Goal: Task Accomplishment & Management: Complete application form

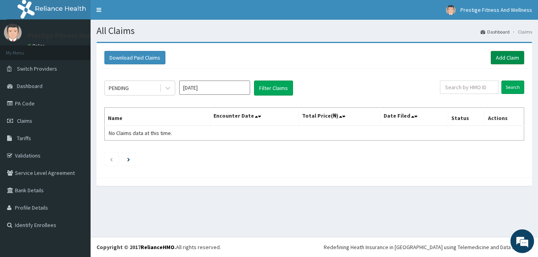
click at [503, 55] on link "Add Claim" at bounding box center [507, 57] width 33 height 13
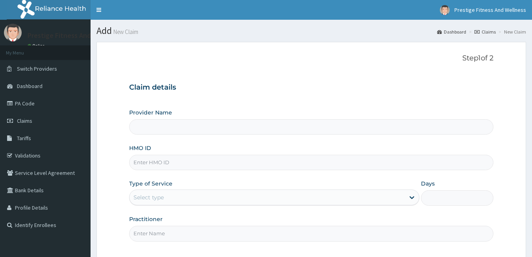
click at [145, 162] on input "HMO ID" at bounding box center [311, 161] width 365 height 15
type input "Prestige Fitness & Wellness"
type input "1"
type input "tvt/10119/a"
click at [151, 232] on input "Practitioner" at bounding box center [311, 232] width 365 height 15
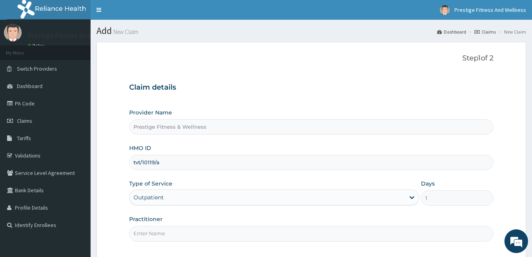
type input "DAMILOLA"
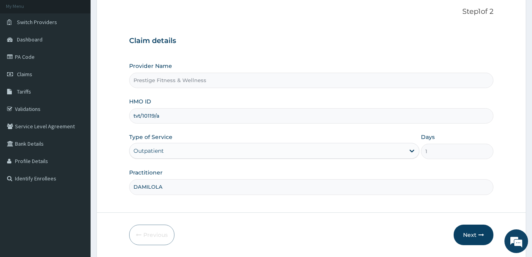
scroll to position [73, 0]
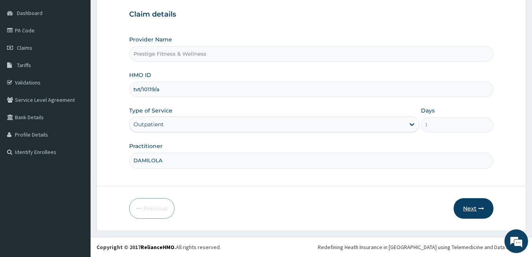
click at [473, 203] on button "Next" at bounding box center [474, 208] width 40 height 20
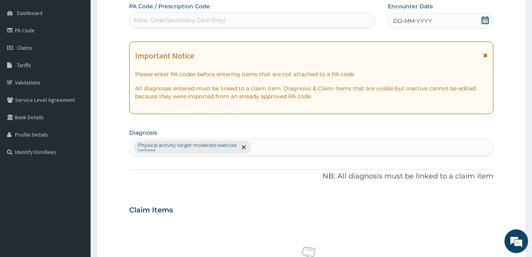
click at [201, 22] on div "Enter Code(Secondary Care Only)" at bounding box center [180, 20] width 93 height 8
type input "PA/A3C2E5"
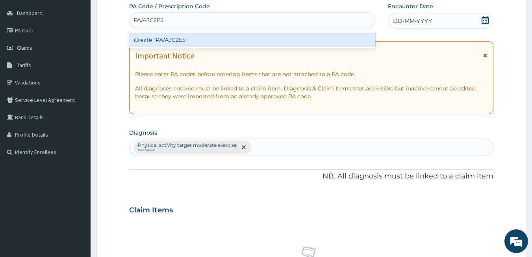
click at [190, 39] on div "Create "PA/A3C2E5"" at bounding box center [252, 40] width 247 height 14
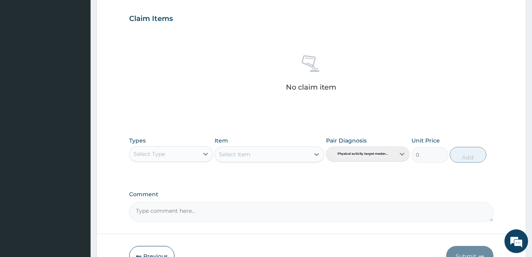
scroll to position [319, 0]
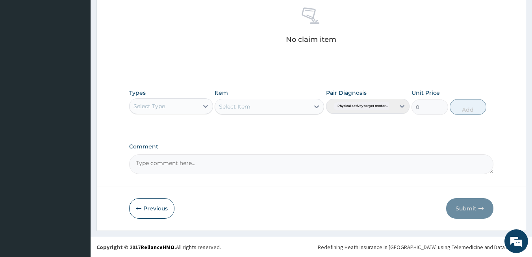
click at [153, 211] on button "Previous" at bounding box center [151, 208] width 45 height 20
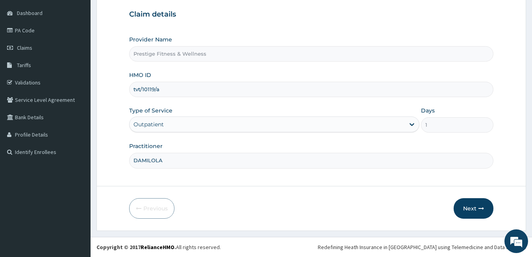
drag, startPoint x: 165, startPoint y: 90, endPoint x: 91, endPoint y: 95, distance: 73.5
click at [91, 95] on section "Step 1 of 2 Claim details Provider Name Prestige Fitness & Wellness HMO ID tvt/…" at bounding box center [312, 99] width 442 height 273
type input "DUP/10069/A"
click at [475, 208] on button "Next" at bounding box center [474, 208] width 40 height 20
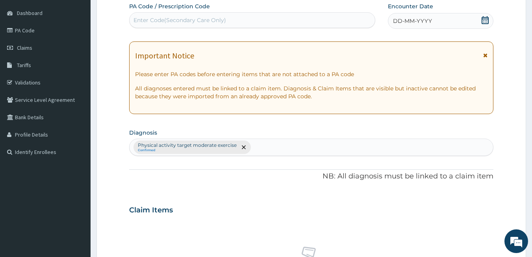
click at [190, 23] on div "Enter Code(Secondary Care Only)" at bounding box center [180, 20] width 93 height 8
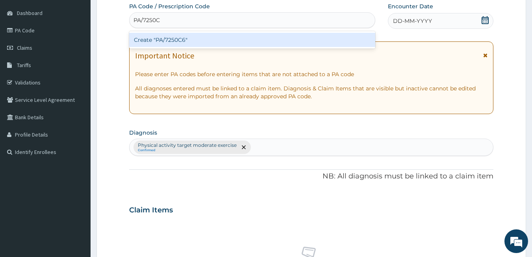
type input "PA/7250C6"
click at [182, 41] on div "Create "PA/7250C6"" at bounding box center [252, 40] width 247 height 14
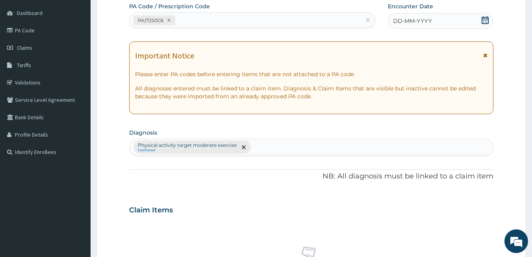
click at [487, 19] on icon at bounding box center [485, 20] width 7 height 8
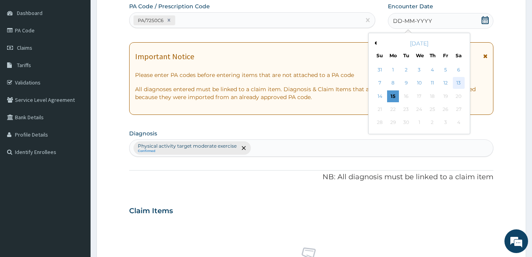
click at [457, 81] on div "13" at bounding box center [459, 83] width 12 height 12
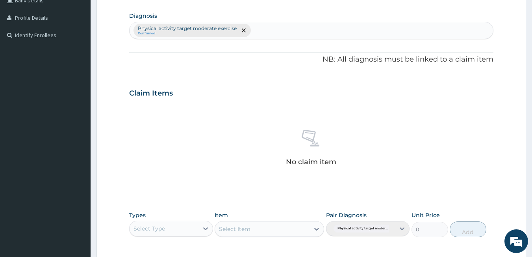
scroll to position [212, 0]
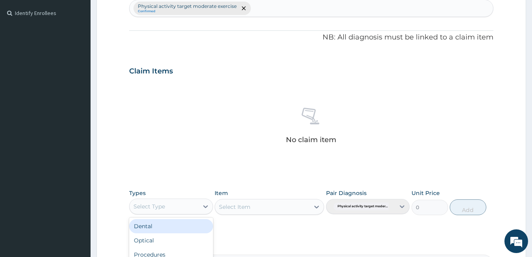
click at [164, 211] on div "Select Type" at bounding box center [164, 206] width 69 height 13
type input "GY"
click at [161, 228] on div "Gym" at bounding box center [171, 226] width 84 height 14
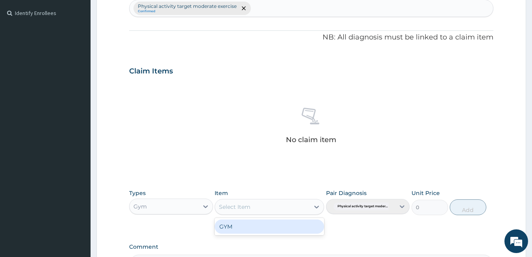
click at [247, 208] on div "Select Item" at bounding box center [235, 207] width 32 height 8
click at [241, 227] on div "GYM" at bounding box center [270, 226] width 110 height 14
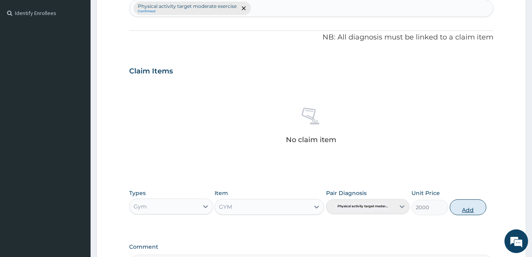
click at [469, 209] on button "Add" at bounding box center [468, 207] width 37 height 16
type input "0"
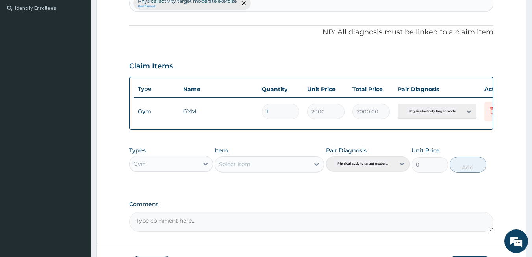
scroll to position [280, 0]
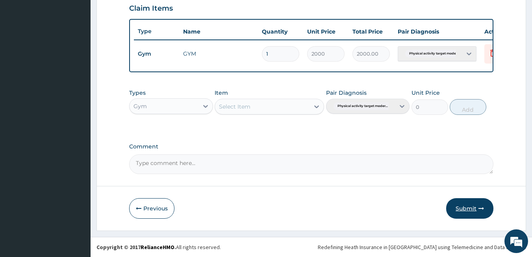
click at [462, 208] on button "Submit" at bounding box center [469, 208] width 47 height 20
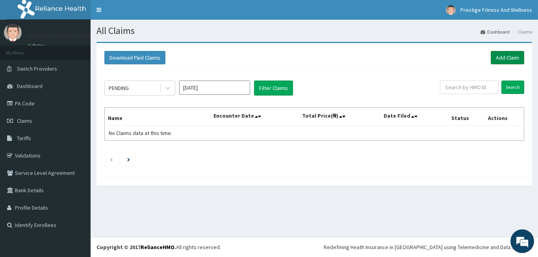
click at [513, 58] on link "Add Claim" at bounding box center [507, 57] width 33 height 13
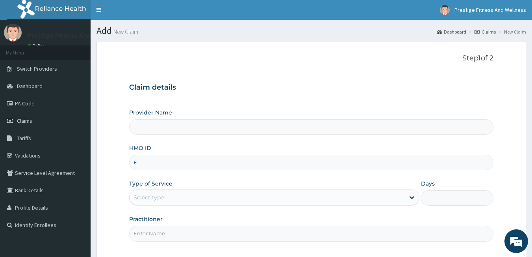
type input "Prestige Fitness & Wellness"
type input "1"
type input "FBZ/10015/A"
click at [146, 232] on input "Practitioner" at bounding box center [311, 232] width 365 height 15
type input "DAMILOLA"
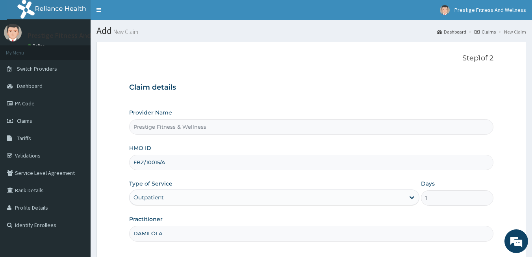
scroll to position [73, 0]
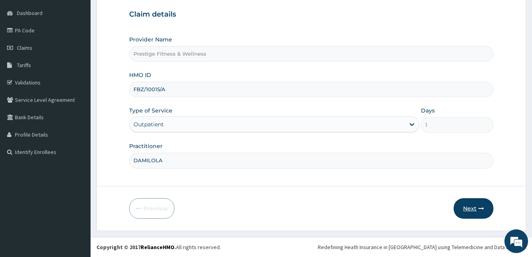
click at [474, 206] on button "Next" at bounding box center [474, 208] width 40 height 20
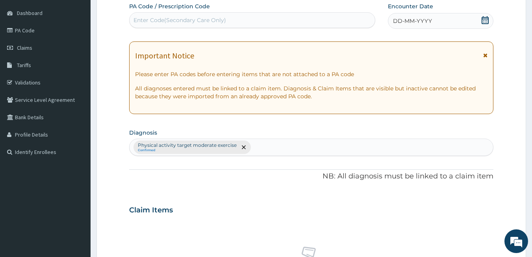
click at [192, 22] on div "Enter Code(Secondary Care Only)" at bounding box center [180, 20] width 93 height 8
type input "PA/D01ED5"
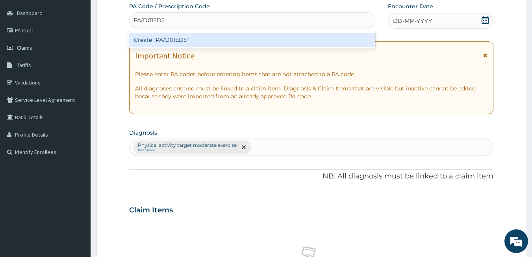
click at [188, 39] on div "Create "PA/D01ED5"" at bounding box center [252, 40] width 247 height 14
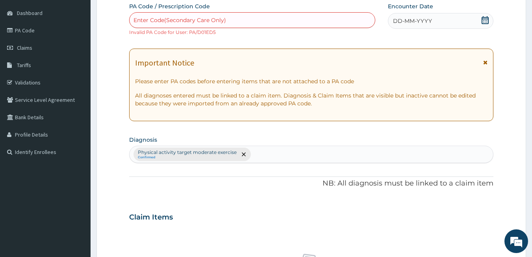
click at [164, 16] on div "Enter Code(Secondary Care Only)" at bounding box center [253, 20] width 246 height 13
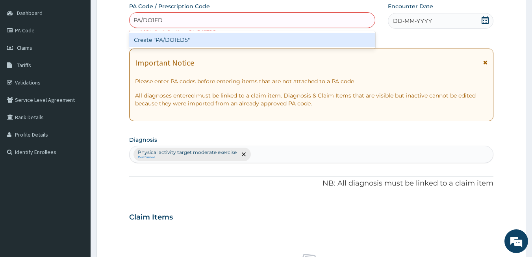
type input "PA/DO1ED5"
click at [167, 42] on div "Create "PA/DO1ED5"" at bounding box center [252, 40] width 247 height 14
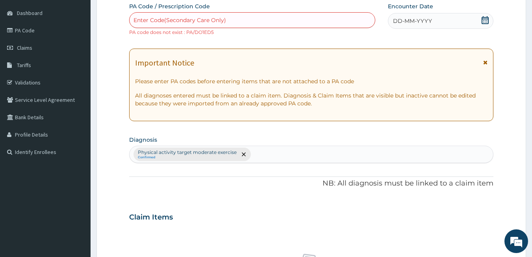
click at [170, 22] on div "Enter Code(Secondary Care Only)" at bounding box center [180, 20] width 93 height 8
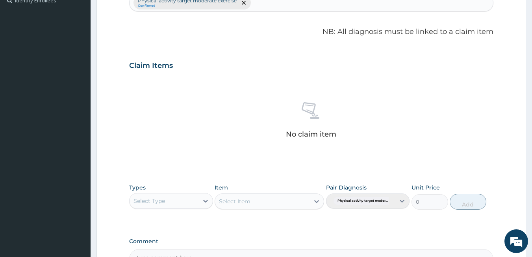
scroll to position [319, 0]
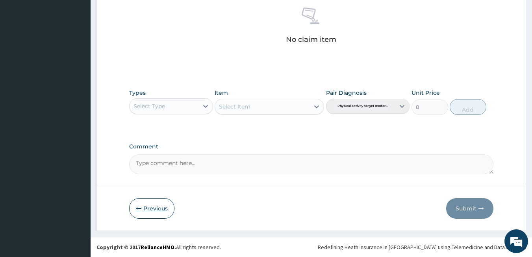
click at [151, 210] on button "Previous" at bounding box center [151, 208] width 45 height 20
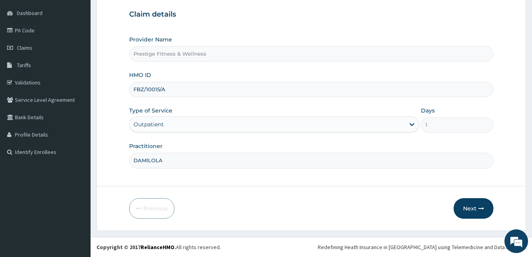
click at [158, 87] on input "FBZ/10015/A" at bounding box center [311, 89] width 365 height 15
type input "FBZ/10018/A"
click at [480, 211] on button "Next" at bounding box center [474, 208] width 40 height 20
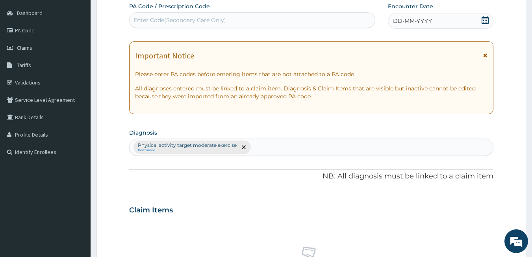
click at [182, 17] on div "Enter Code(Secondary Care Only)" at bounding box center [253, 20] width 246 height 13
type input "PA/D01ED5"
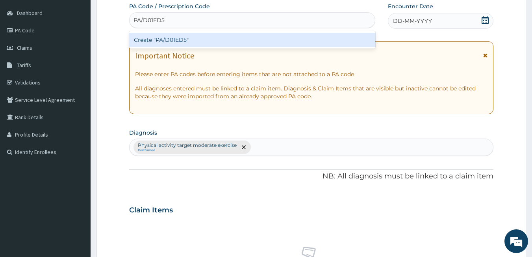
click at [177, 45] on div "Create "PA/D01ED5"" at bounding box center [252, 40] width 247 height 14
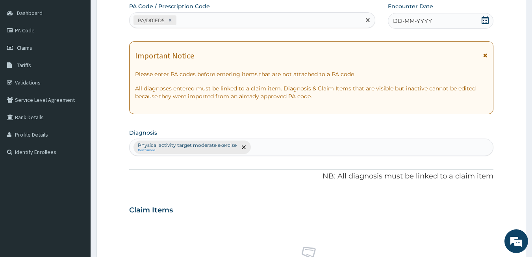
click at [485, 22] on icon at bounding box center [486, 20] width 8 height 8
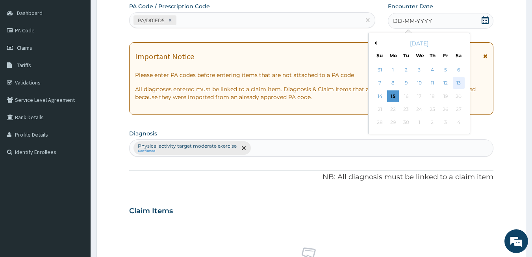
click at [459, 82] on div "13" at bounding box center [459, 83] width 12 height 12
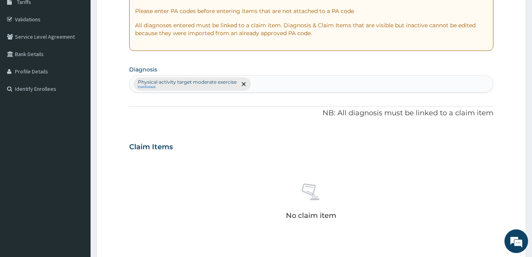
scroll to position [217, 0]
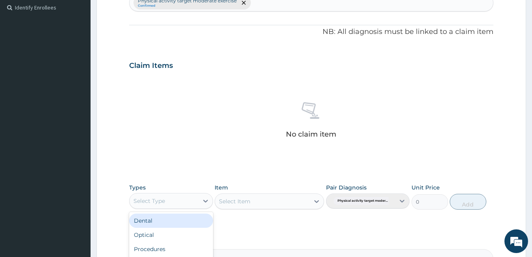
click at [156, 203] on div "Select Type" at bounding box center [150, 201] width 32 height 8
type input "GY"
click at [155, 225] on div "Gym" at bounding box center [171, 220] width 84 height 14
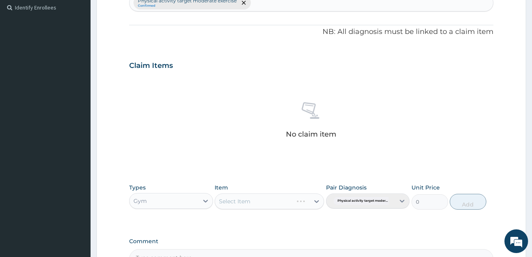
click at [237, 207] on div "Select Item" at bounding box center [270, 201] width 110 height 16
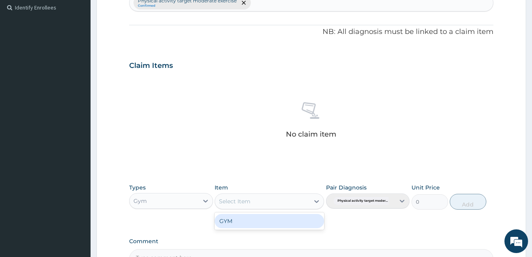
click at [255, 206] on div "Select Item" at bounding box center [262, 201] width 95 height 13
click at [244, 222] on div "GYM" at bounding box center [270, 221] width 110 height 14
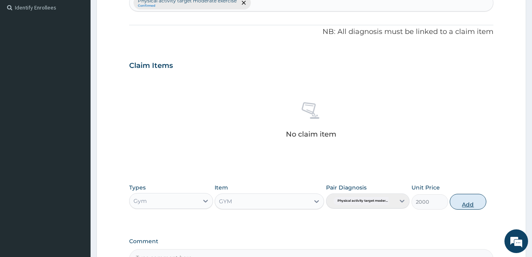
click at [462, 200] on button "Add" at bounding box center [468, 201] width 37 height 16
type input "0"
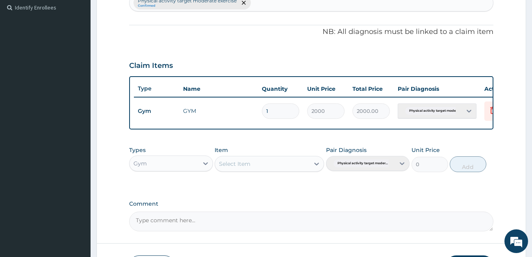
scroll to position [280, 0]
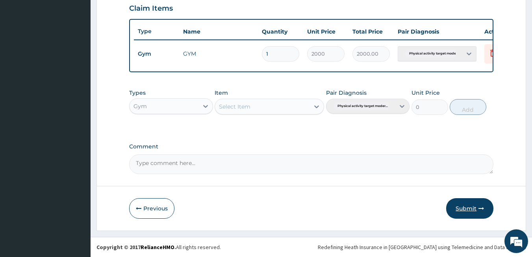
click at [467, 204] on button "Submit" at bounding box center [469, 208] width 47 height 20
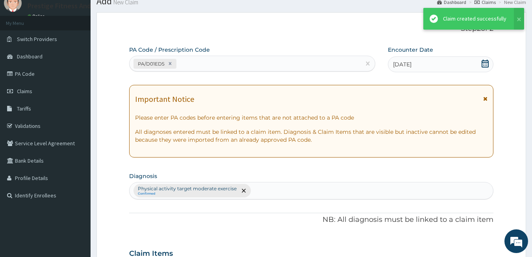
scroll to position [251, 0]
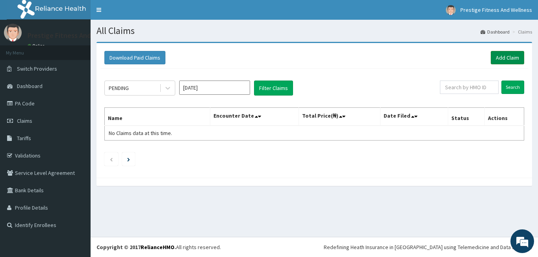
click at [507, 56] on link "Add Claim" at bounding box center [507, 57] width 33 height 13
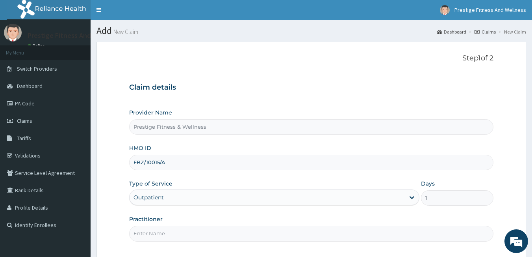
type input "FBZ/10015/A"
click at [186, 234] on input "Practitioner" at bounding box center [311, 232] width 365 height 15
type input "DAMILOLA"
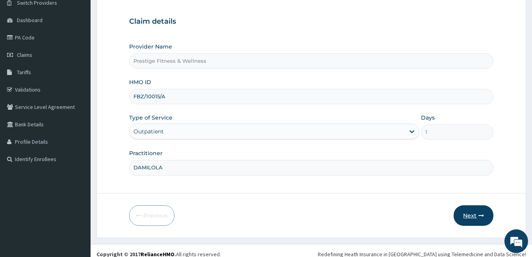
click at [468, 213] on button "Next" at bounding box center [474, 215] width 40 height 20
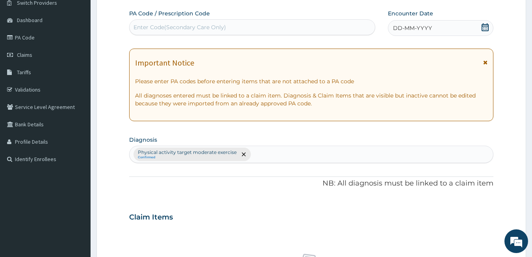
drag, startPoint x: 174, startPoint y: 18, endPoint x: 173, endPoint y: 23, distance: 4.8
click at [173, 20] on div "PA Code / Prescription Code Enter Code(Secondary Care Only)" at bounding box center [252, 22] width 247 height 26
click at [173, 24] on div "Enter Code(Secondary Care Only)" at bounding box center [180, 27] width 93 height 8
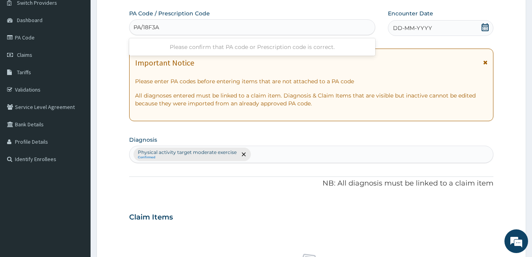
type input "PA/18F3A4"
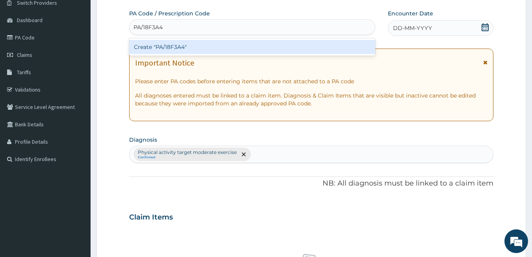
click at [170, 49] on div "Create "PA/18F3A4"" at bounding box center [252, 47] width 247 height 14
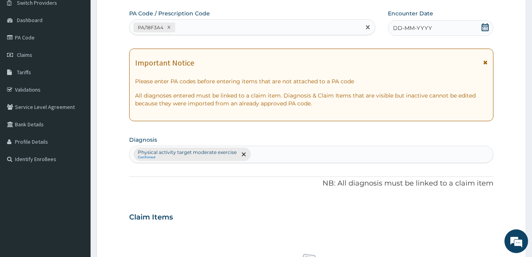
click at [423, 28] on span "DD-MM-YYYY" at bounding box center [412, 28] width 39 height 8
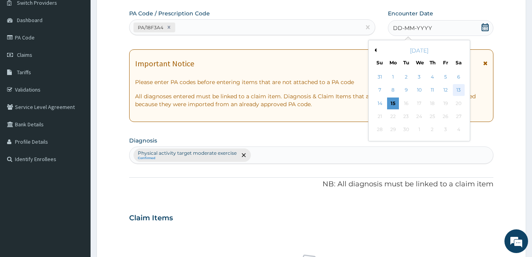
click at [461, 91] on div "13" at bounding box center [459, 90] width 12 height 12
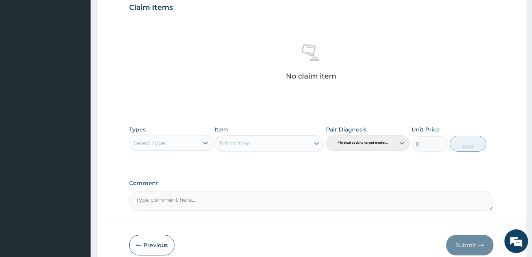
scroll to position [312, 0]
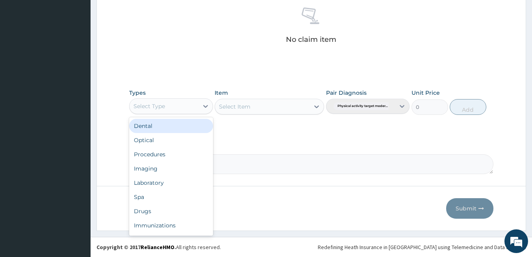
click at [167, 105] on div "Select Type" at bounding box center [164, 106] width 69 height 13
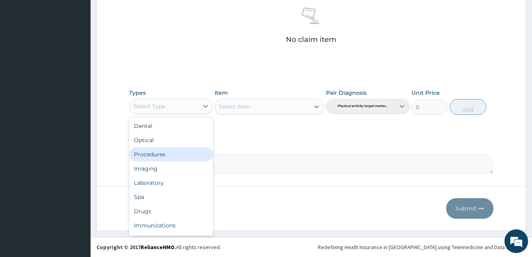
type input "G"
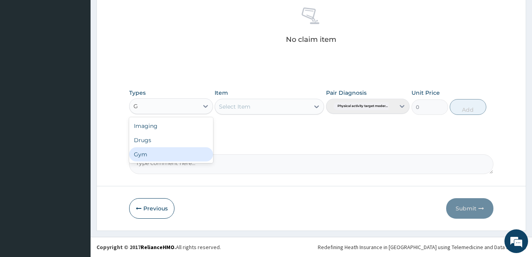
click at [157, 153] on div "Gym" at bounding box center [171, 154] width 84 height 14
click at [235, 109] on div "Select Item" at bounding box center [235, 106] width 32 height 8
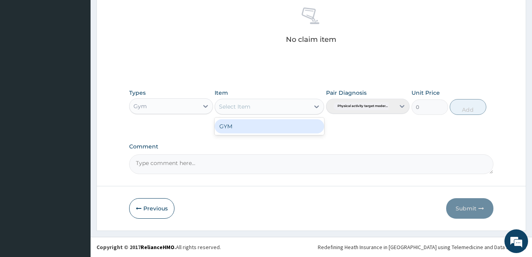
click at [232, 125] on div "GYM" at bounding box center [270, 126] width 110 height 14
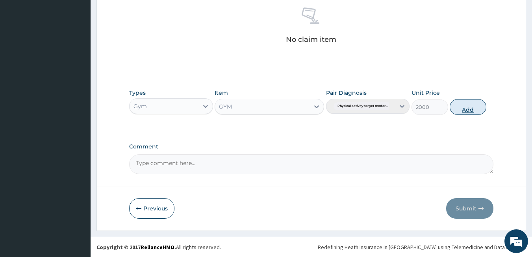
click at [469, 110] on button "Add" at bounding box center [468, 107] width 37 height 16
type input "0"
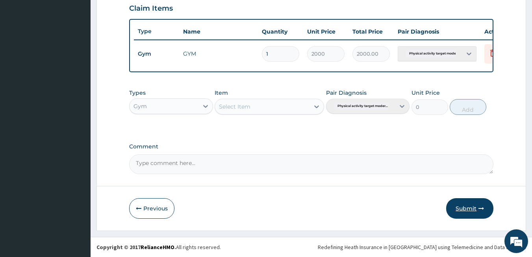
click at [464, 207] on button "Submit" at bounding box center [469, 208] width 47 height 20
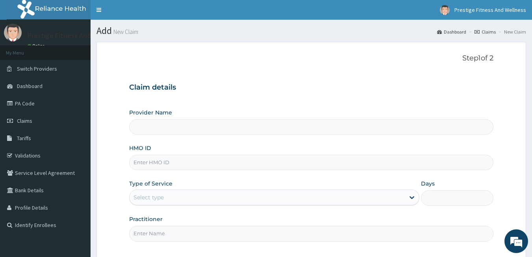
type input "Prestige Fitness & Wellness"
type input "1"
click at [158, 166] on input "HMO ID" at bounding box center [311, 161] width 365 height 15
type input "OHT/11655/A"
click at [156, 232] on input "Practitioner" at bounding box center [311, 232] width 365 height 15
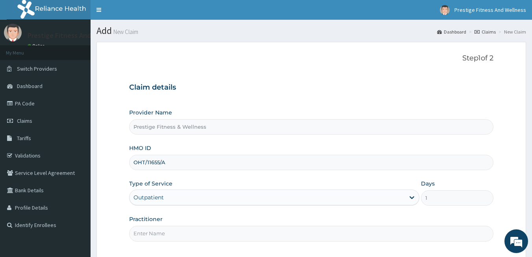
type input "DAMILOLA"
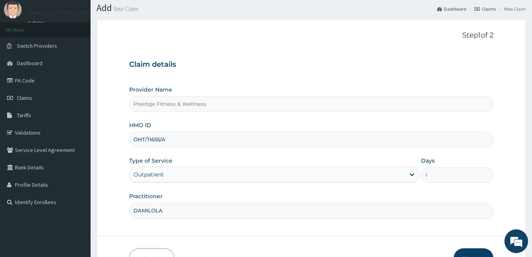
click at [471, 249] on button "Next" at bounding box center [474, 258] width 40 height 20
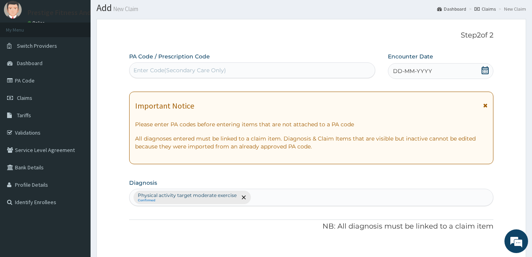
click at [203, 74] on div "Enter Code(Secondary Care Only)" at bounding box center [180, 70] width 93 height 8
type input "PA/F19038"
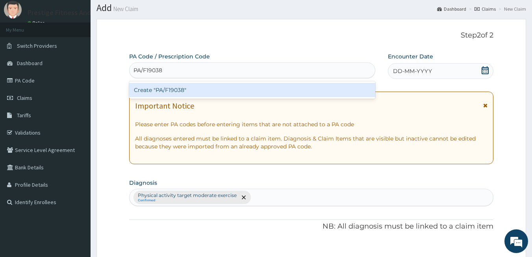
click at [193, 89] on div "Create "PA/F19038"" at bounding box center [252, 90] width 247 height 14
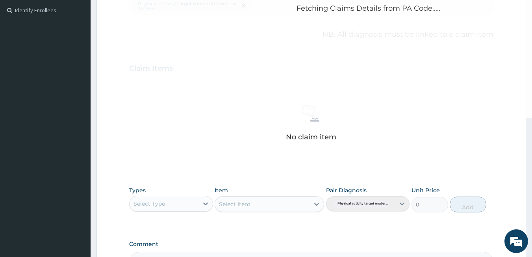
scroll to position [258, 0]
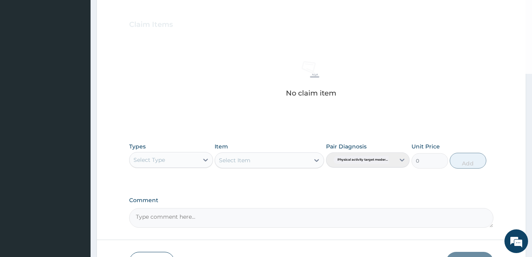
click at [188, 161] on div "Select Type" at bounding box center [164, 159] width 69 height 13
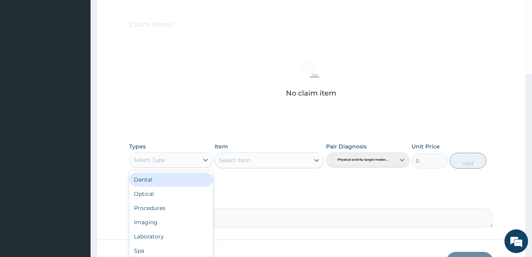
type input "G"
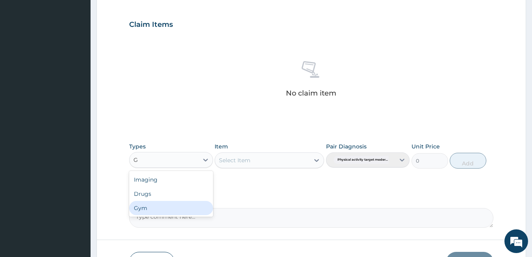
click at [160, 208] on div "Gym" at bounding box center [171, 208] width 84 height 14
click at [235, 161] on div "Select Item" at bounding box center [270, 160] width 110 height 16
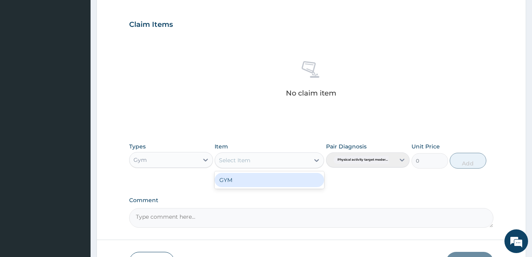
click at [235, 161] on div "Select Item" at bounding box center [235, 160] width 32 height 8
click at [231, 181] on div "GYM" at bounding box center [270, 180] width 110 height 14
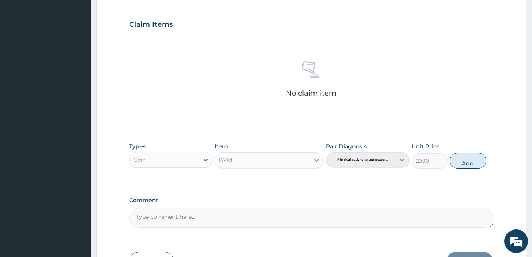
click at [469, 164] on button "Add" at bounding box center [468, 161] width 37 height 16
type input "0"
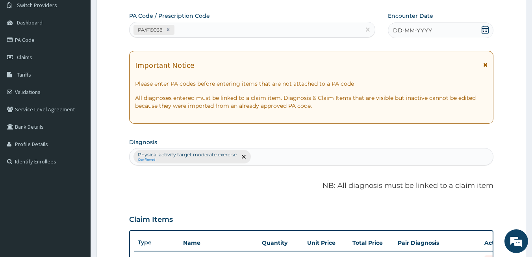
scroll to position [33, 0]
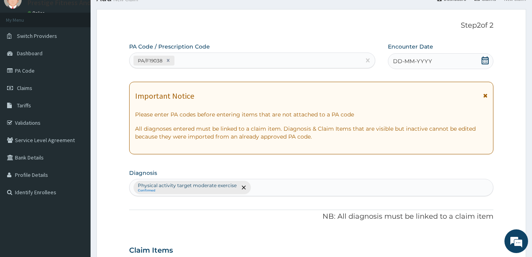
click at [484, 63] on icon at bounding box center [486, 60] width 8 height 8
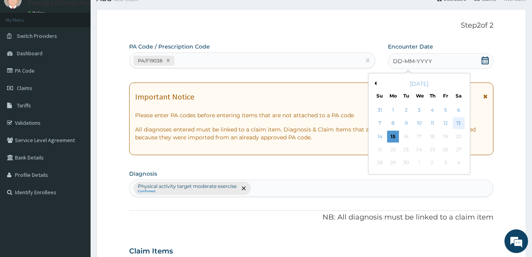
click at [459, 122] on div "13" at bounding box center [459, 123] width 12 height 12
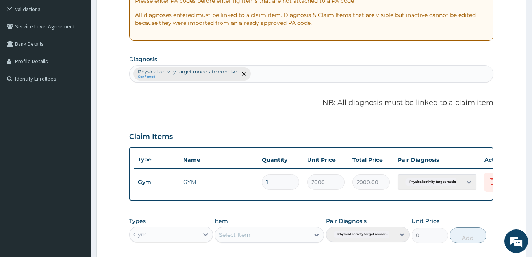
scroll to position [272, 0]
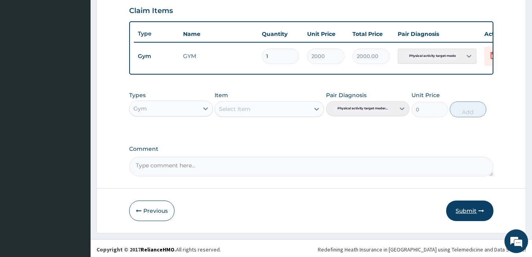
click at [463, 219] on button "Submit" at bounding box center [469, 210] width 47 height 20
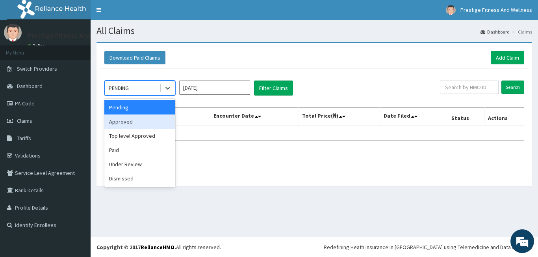
click at [136, 121] on div "Approved" at bounding box center [139, 121] width 71 height 14
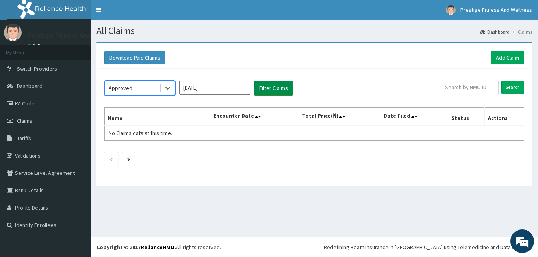
click at [272, 89] on button "Filter Claims" at bounding box center [273, 87] width 39 height 15
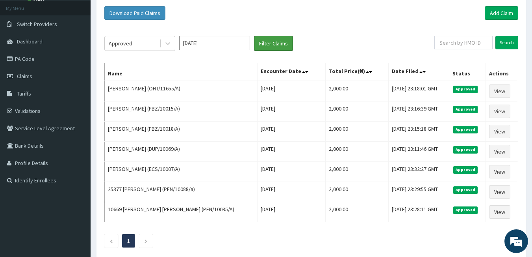
scroll to position [45, 0]
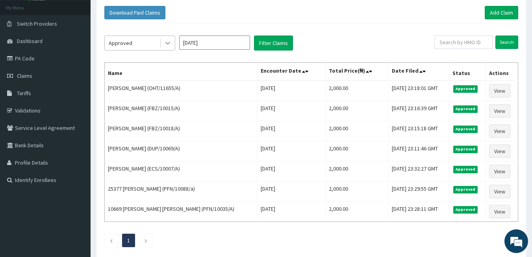
click at [166, 42] on icon at bounding box center [168, 43] width 5 height 3
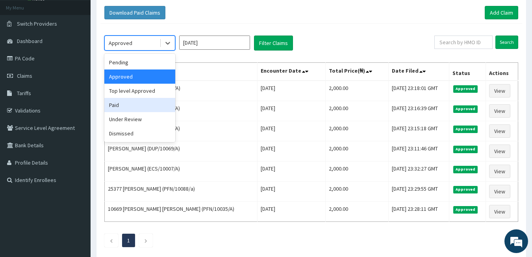
click at [135, 105] on div "Paid" at bounding box center [139, 105] width 71 height 14
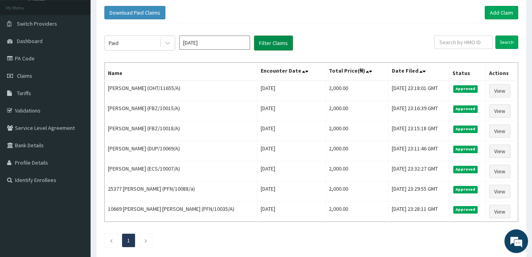
click at [274, 43] on button "Filter Claims" at bounding box center [273, 42] width 39 height 15
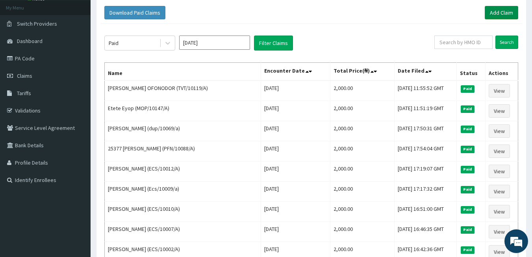
click at [490, 14] on link "Add Claim" at bounding box center [501, 12] width 33 height 13
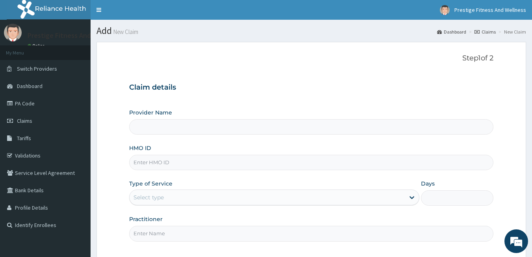
type input "Prestige Fitness & Wellness"
type input "1"
click at [173, 163] on input "HMO ID" at bounding box center [311, 161] width 365 height 15
type input "MOP/10147/A"
click at [166, 228] on input "Practitioner" at bounding box center [311, 232] width 365 height 15
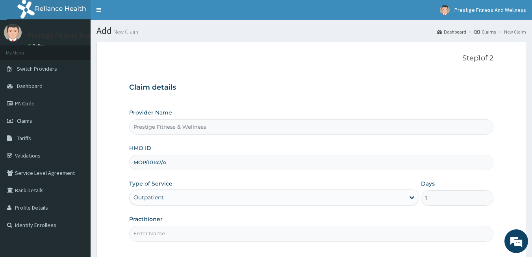
type input "DAMILOLA"
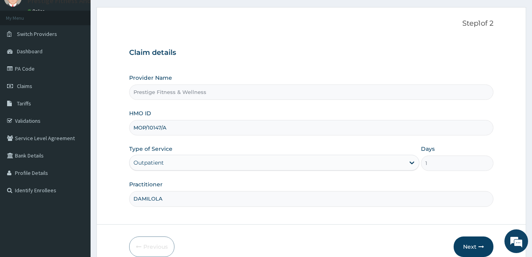
scroll to position [58, 0]
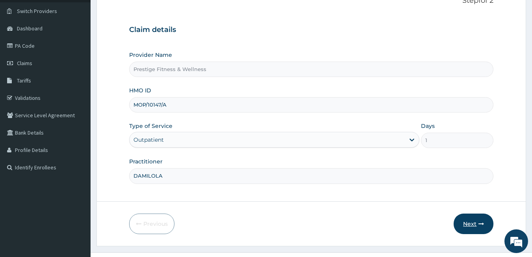
click at [471, 224] on button "Next" at bounding box center [474, 223] width 40 height 20
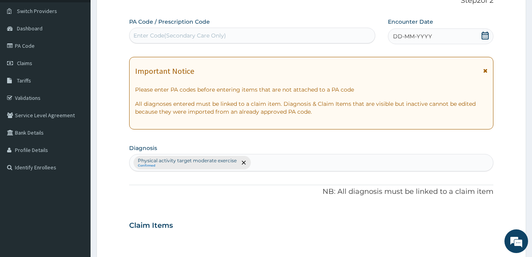
scroll to position [0, 0]
click at [169, 39] on div "Enter Code(Secondary Care Only)" at bounding box center [180, 36] width 93 height 8
type input "PA/0756F0"
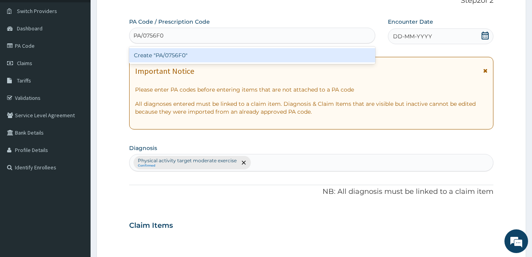
click at [169, 58] on div "Create "PA/0756F0"" at bounding box center [252, 55] width 247 height 14
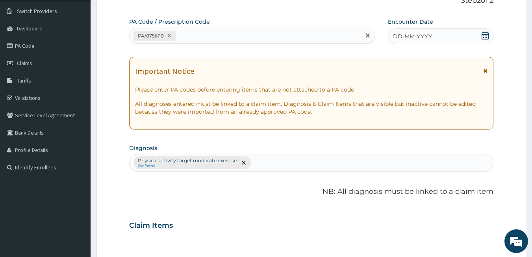
click at [487, 36] on icon at bounding box center [485, 36] width 7 height 8
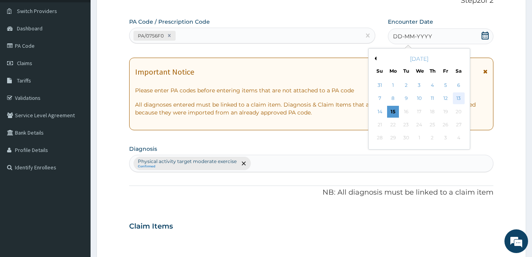
click at [461, 98] on div "13" at bounding box center [459, 99] width 12 height 12
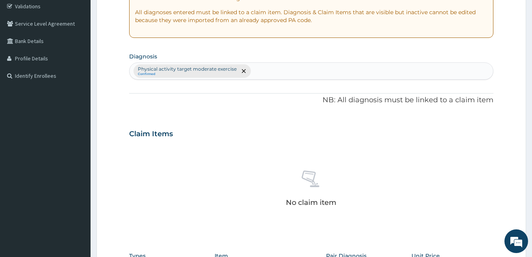
scroll to position [213, 0]
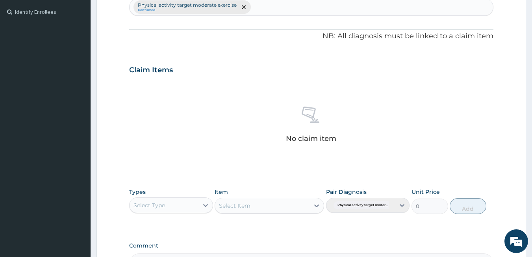
click at [179, 202] on div "Select Type" at bounding box center [164, 205] width 69 height 13
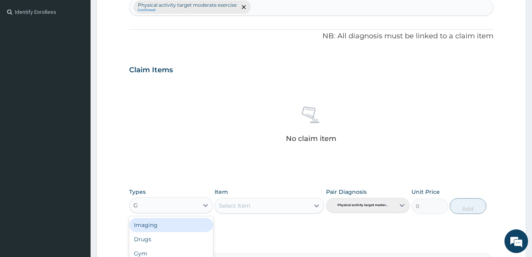
type input "GY"
click at [176, 225] on div "Gym" at bounding box center [171, 225] width 84 height 14
click at [230, 210] on div "Select Item" at bounding box center [270, 205] width 110 height 16
click at [236, 208] on div "Select Item" at bounding box center [270, 205] width 110 height 16
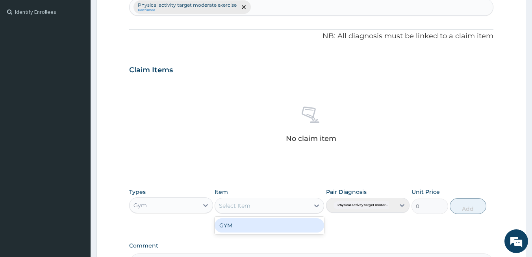
click at [258, 206] on div "Select Item" at bounding box center [262, 205] width 95 height 13
click at [243, 227] on div "GYM" at bounding box center [270, 225] width 110 height 14
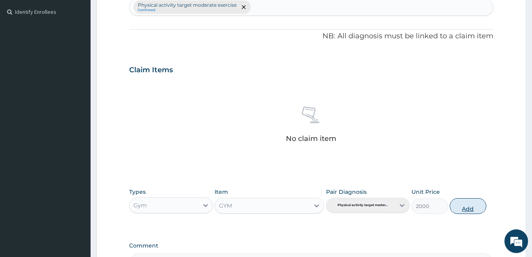
click at [455, 208] on button "Add" at bounding box center [468, 206] width 37 height 16
type input "0"
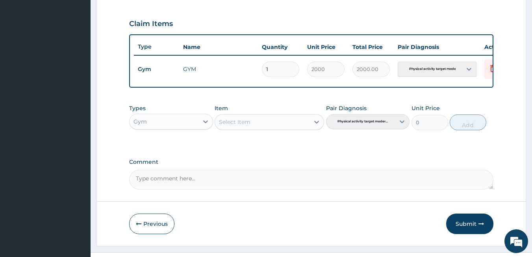
scroll to position [280, 0]
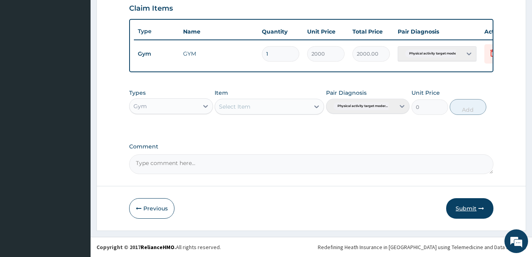
click at [467, 207] on button "Submit" at bounding box center [469, 208] width 47 height 20
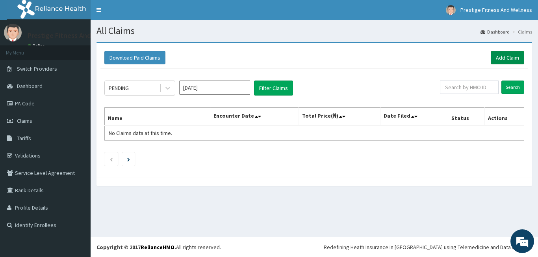
click at [506, 54] on link "Add Claim" at bounding box center [507, 57] width 33 height 13
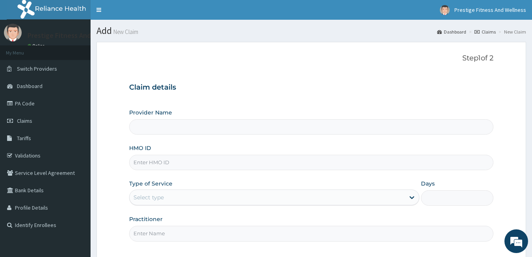
type input "Prestige Fitness & Wellness"
type input "1"
click at [162, 165] on input "HMO ID" at bounding box center [311, 161] width 365 height 15
type input "WWF/10005/A"
click at [142, 238] on input "Practitioner" at bounding box center [311, 232] width 365 height 15
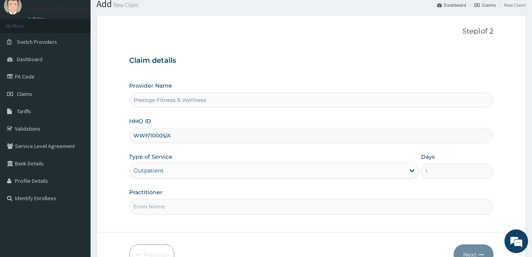
scroll to position [35, 0]
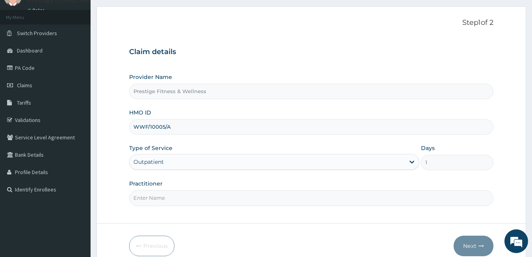
click at [233, 196] on input "Practitioner" at bounding box center [311, 197] width 365 height 15
type input "DAMILOLA"
click at [472, 246] on button "Next" at bounding box center [474, 245] width 40 height 20
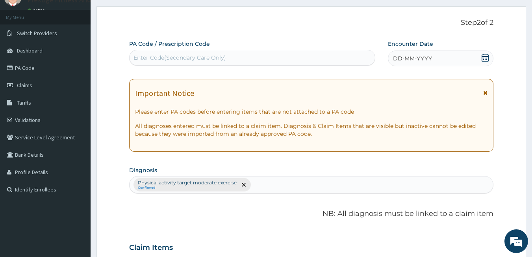
click at [192, 61] on div "Enter Code(Secondary Care Only)" at bounding box center [180, 58] width 93 height 8
type input "PA/58FAA1"
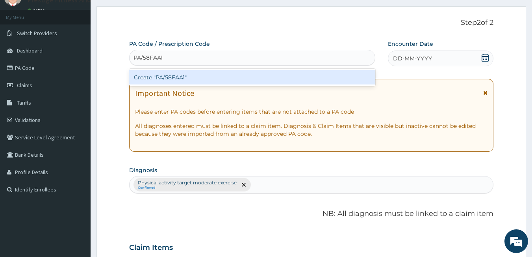
click at [186, 77] on div "Create "PA/58FAA1"" at bounding box center [252, 77] width 247 height 14
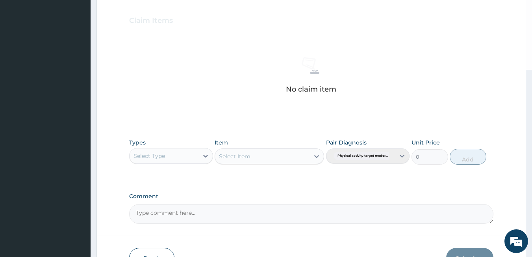
scroll to position [264, 0]
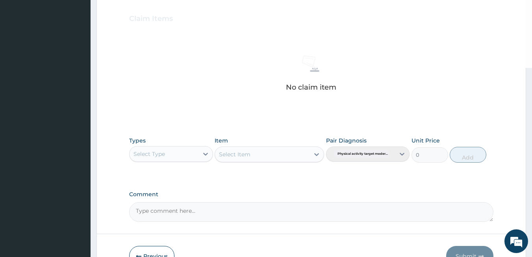
click at [176, 154] on div "Select Type" at bounding box center [164, 153] width 69 height 13
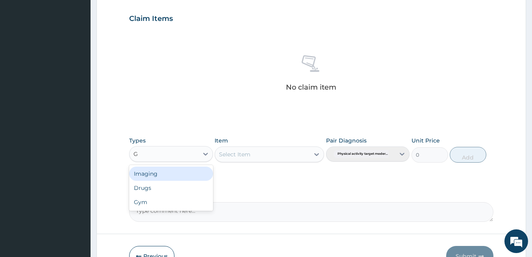
type input "GY"
click at [172, 172] on div "Gym" at bounding box center [171, 173] width 84 height 14
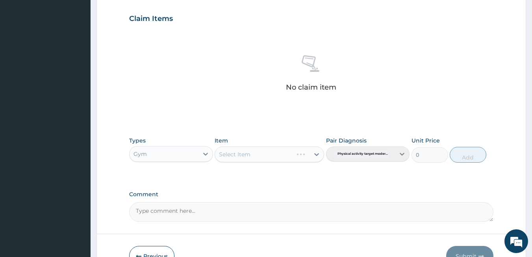
click at [265, 157] on div "Select Item" at bounding box center [270, 154] width 110 height 16
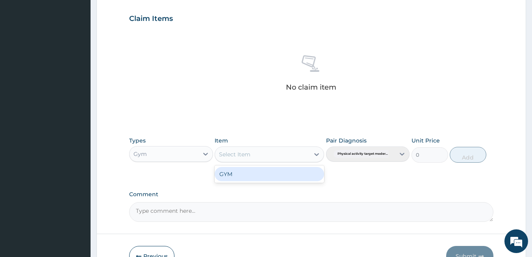
click at [265, 157] on div "Select Item" at bounding box center [262, 154] width 95 height 13
click at [259, 172] on div "GYM" at bounding box center [270, 174] width 110 height 14
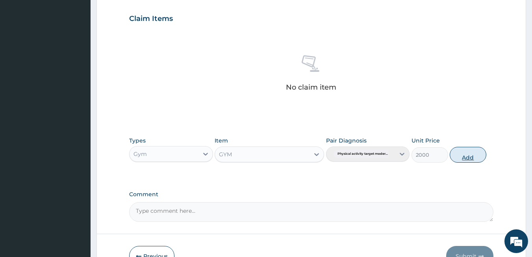
click at [465, 155] on button "Add" at bounding box center [468, 155] width 37 height 16
type input "0"
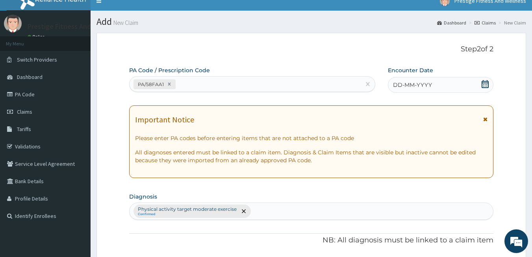
scroll to position [0, 0]
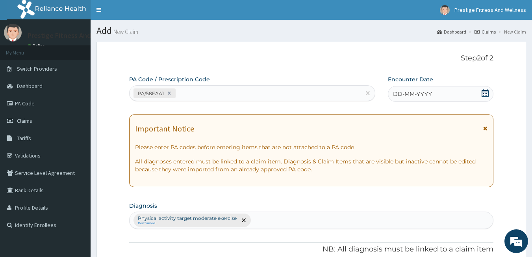
click at [485, 95] on icon at bounding box center [486, 93] width 8 height 8
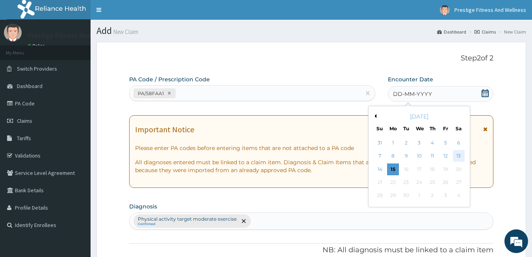
click at [458, 152] on div "13" at bounding box center [459, 156] width 12 height 12
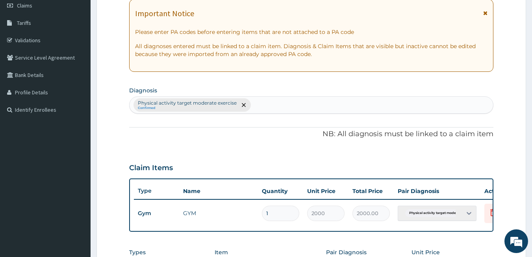
scroll to position [280, 0]
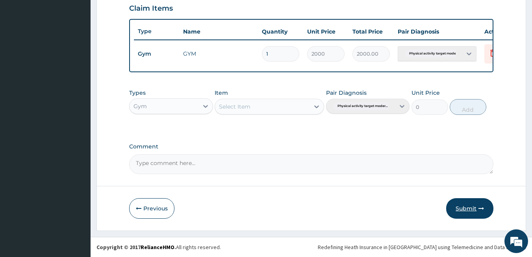
click at [469, 207] on button "Submit" at bounding box center [469, 208] width 47 height 20
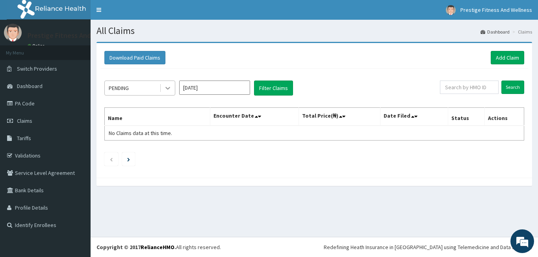
click at [167, 91] on icon at bounding box center [168, 88] width 8 height 8
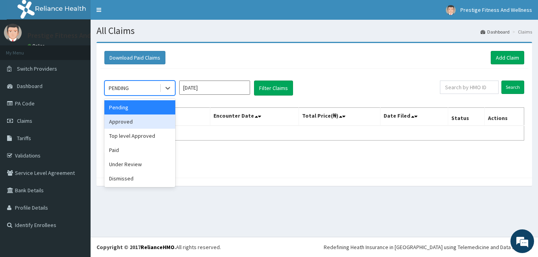
click at [150, 123] on div "Approved" at bounding box center [139, 121] width 71 height 14
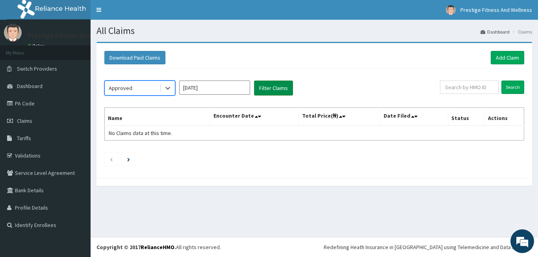
click at [274, 89] on button "Filter Claims" at bounding box center [273, 87] width 39 height 15
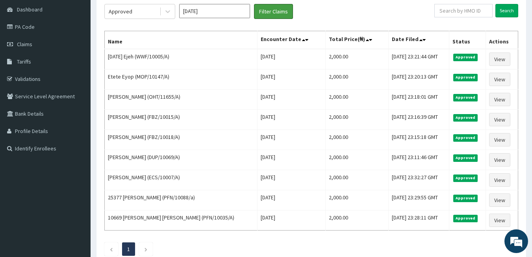
scroll to position [72, 0]
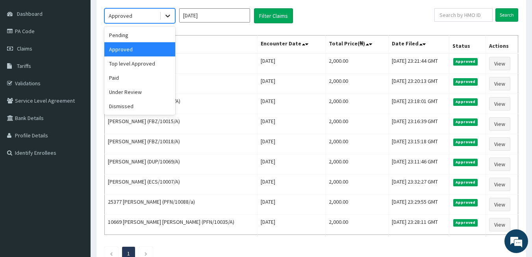
click at [164, 20] on icon at bounding box center [168, 16] width 8 height 8
click at [145, 61] on div "Top level Approved" at bounding box center [139, 63] width 71 height 14
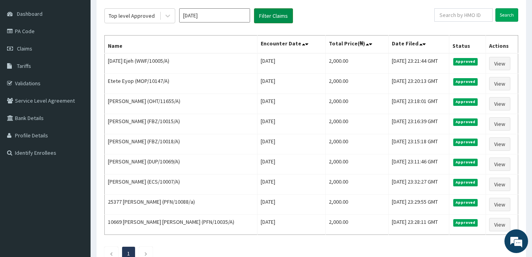
click at [276, 13] on button "Filter Claims" at bounding box center [273, 15] width 39 height 15
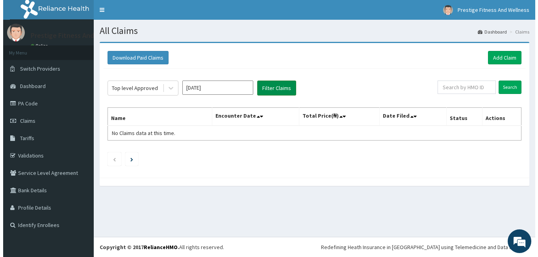
scroll to position [0, 0]
